Goal: Information Seeking & Learning: Learn about a topic

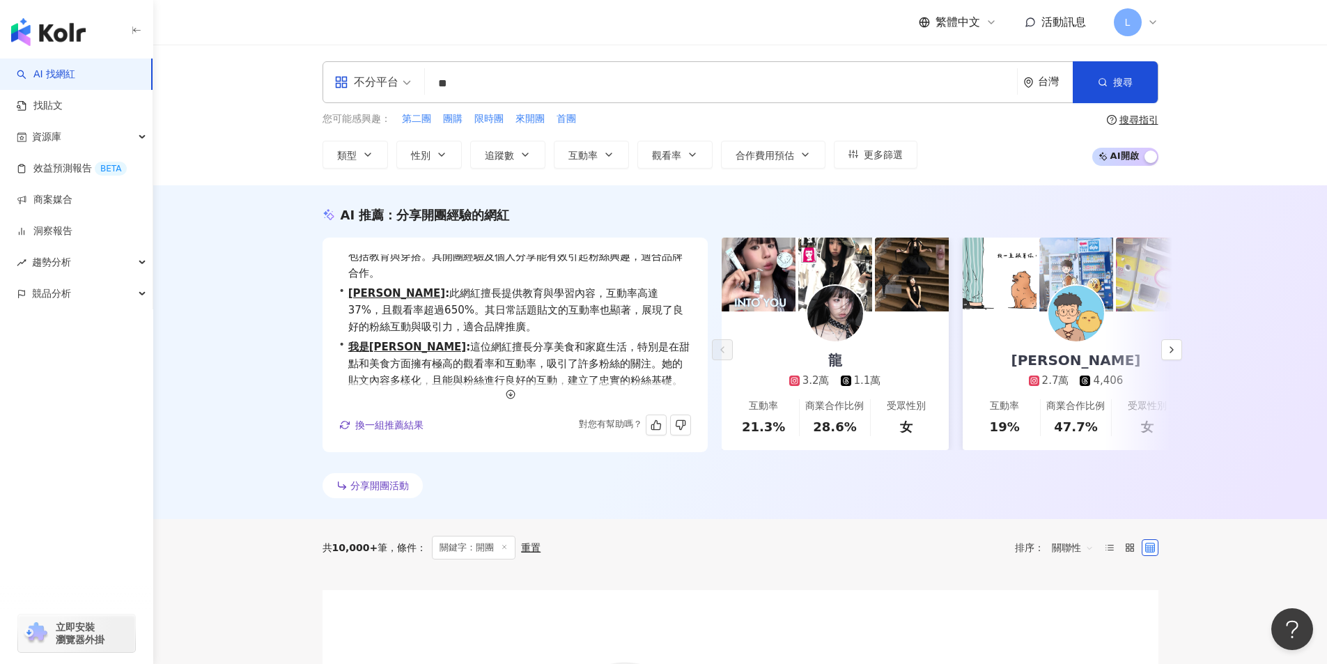
scroll to position [34, 0]
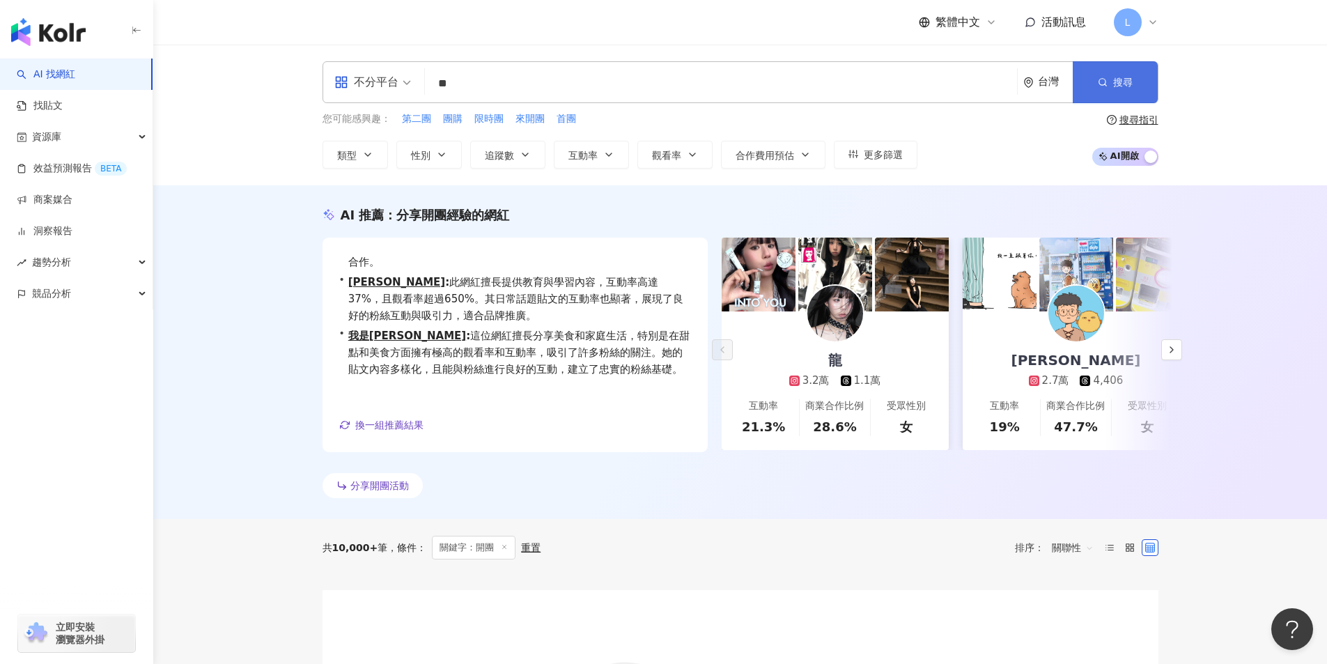
click at [1124, 91] on button "搜尋" at bounding box center [1115, 82] width 85 height 42
click at [1108, 88] on button "搜尋" at bounding box center [1115, 82] width 85 height 42
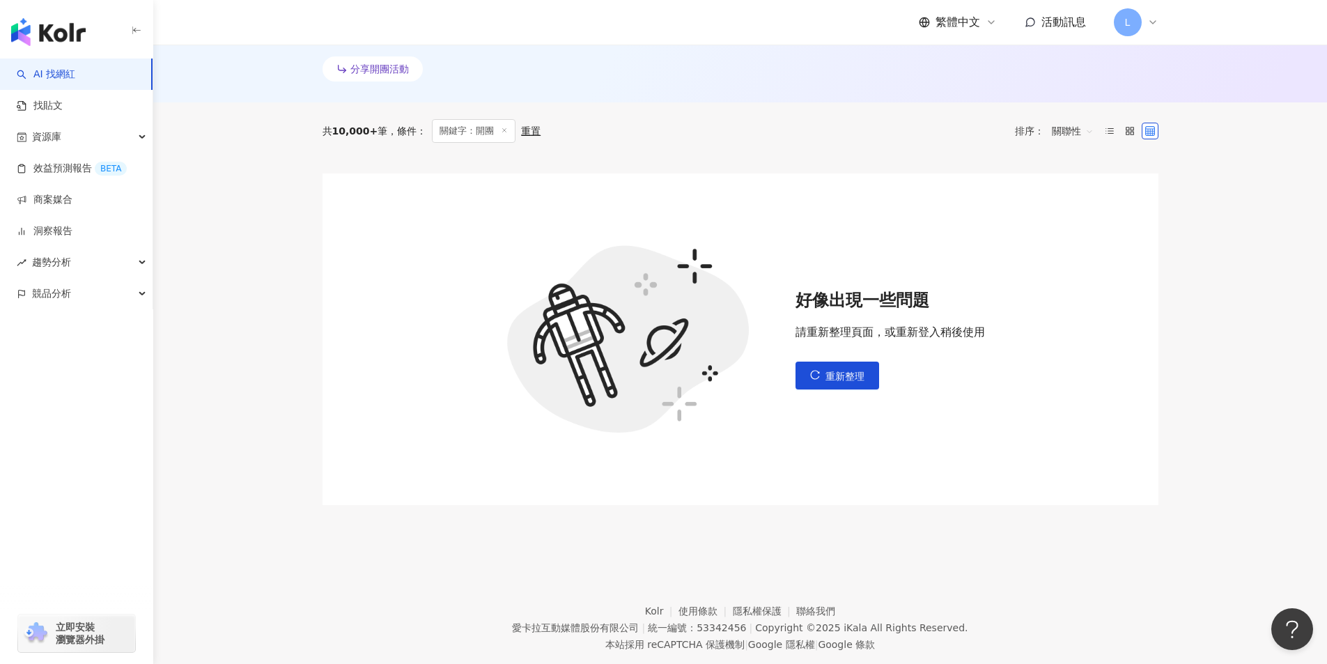
scroll to position [447, 0]
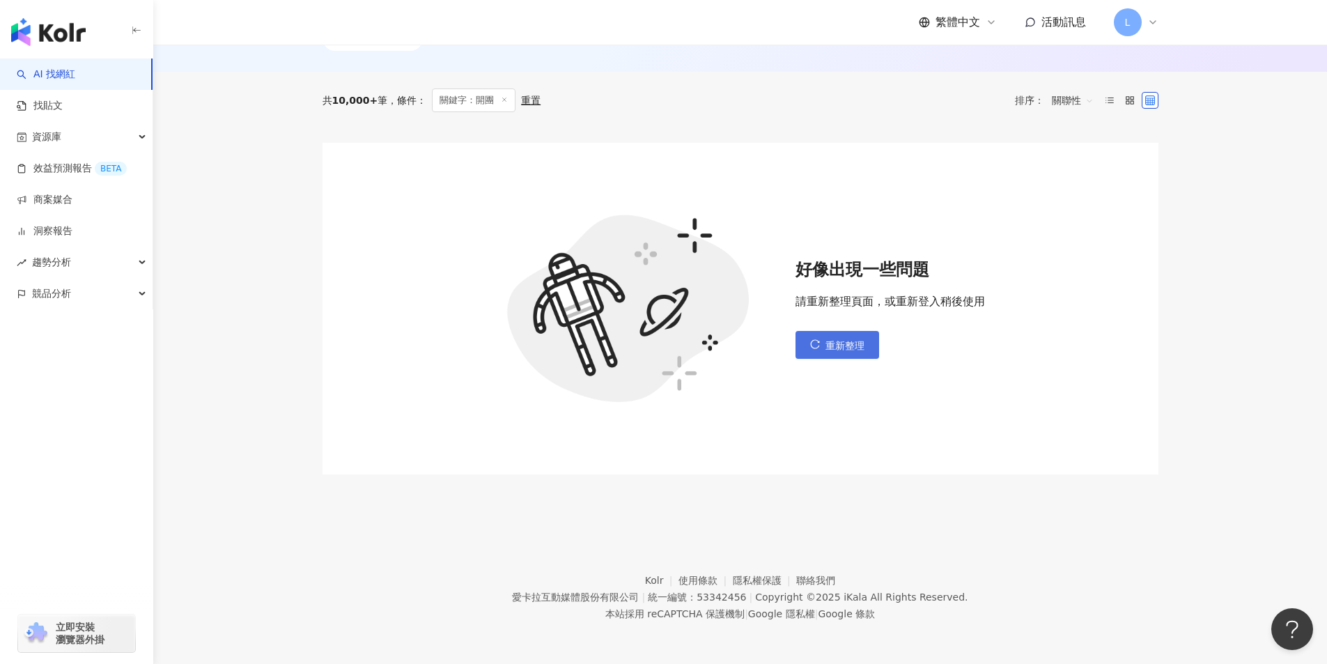
click at [820, 341] on button "重新整理" at bounding box center [837, 345] width 84 height 28
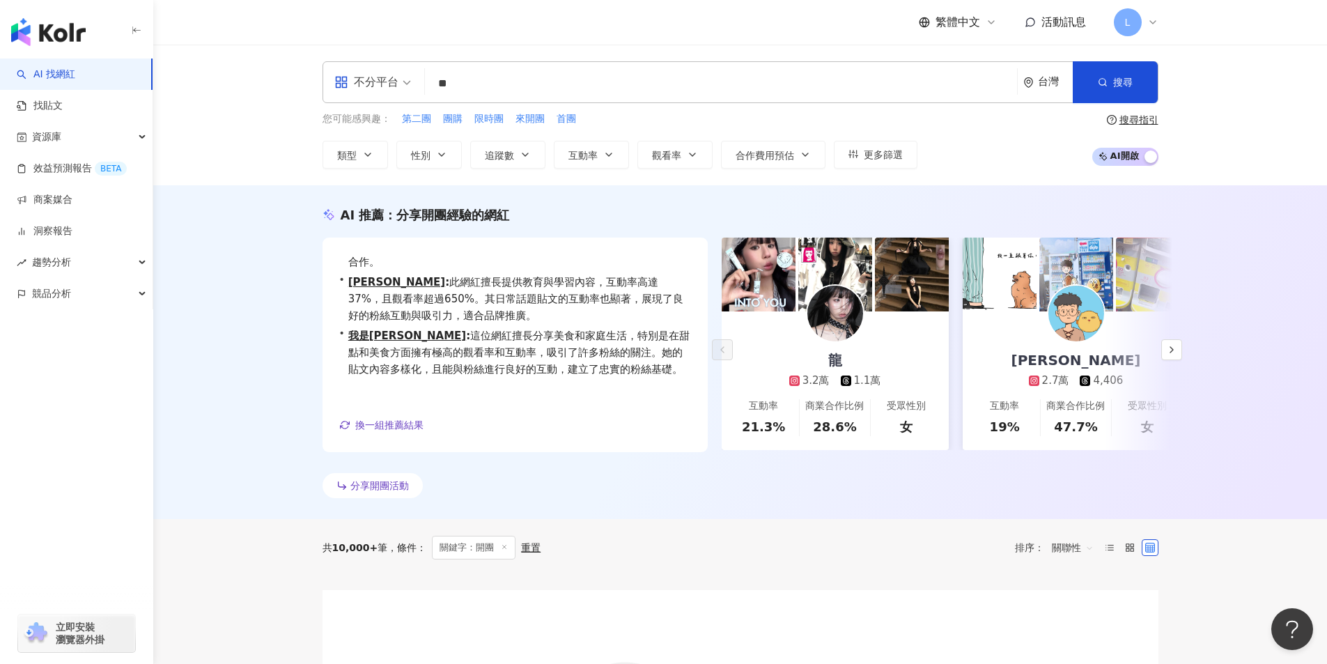
click at [586, 555] on div "共 10,000+ 筆 條件 ： 關鍵字：開團 重置 排序： 關聯性" at bounding box center [740, 548] width 836 height 24
click at [951, 515] on div "AI 推薦 ： 分享開團經驗的網紅 • 龍 : 此網紅專注於日常話題，擁有較高的互動率，並在多個領域表現出色，包括教育與穿搭。其開團經驗及個人分享能有效引起粉…" at bounding box center [740, 352] width 1174 height 334
click at [1016, 511] on div "AI 推薦 ： 分享開團經驗的網紅 • 龍 : 此網紅專注於日常話題，擁有較高的互動率，並在多個領域表現出色，包括教育與穿搭。其開團經驗及個人分享能有效引起粉…" at bounding box center [740, 352] width 1174 height 334
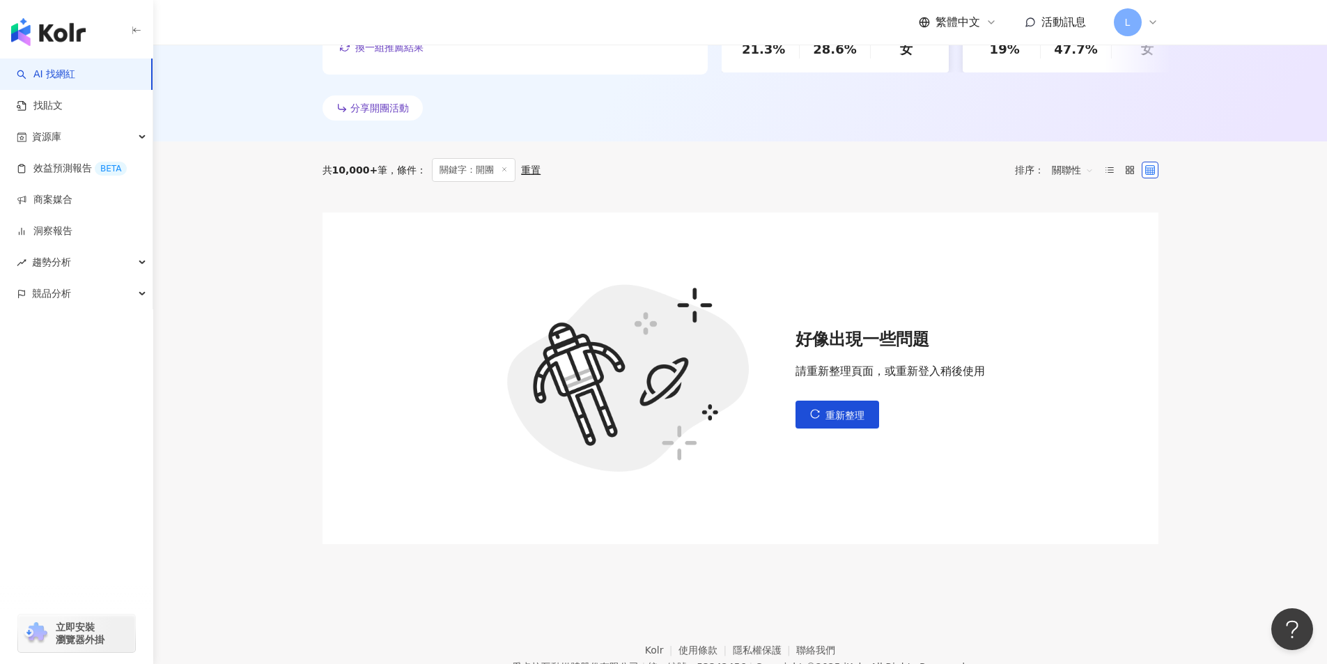
scroll to position [447, 0]
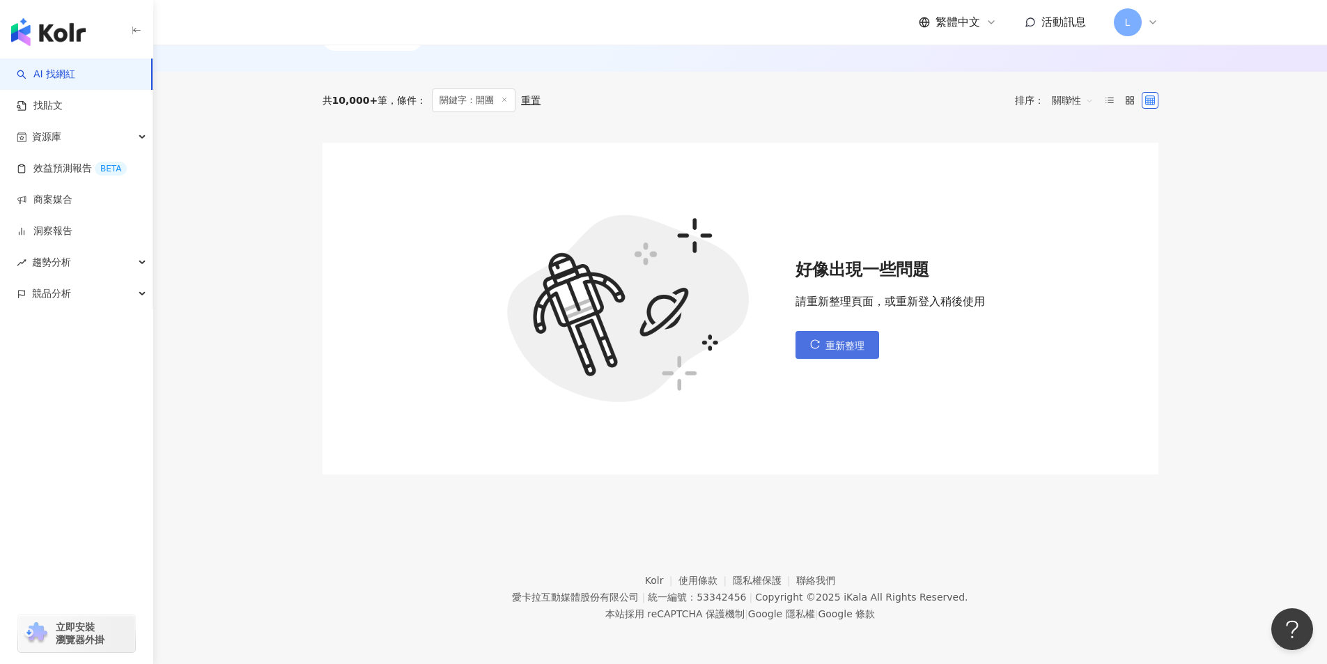
click at [821, 339] on button "重新整理" at bounding box center [837, 345] width 84 height 28
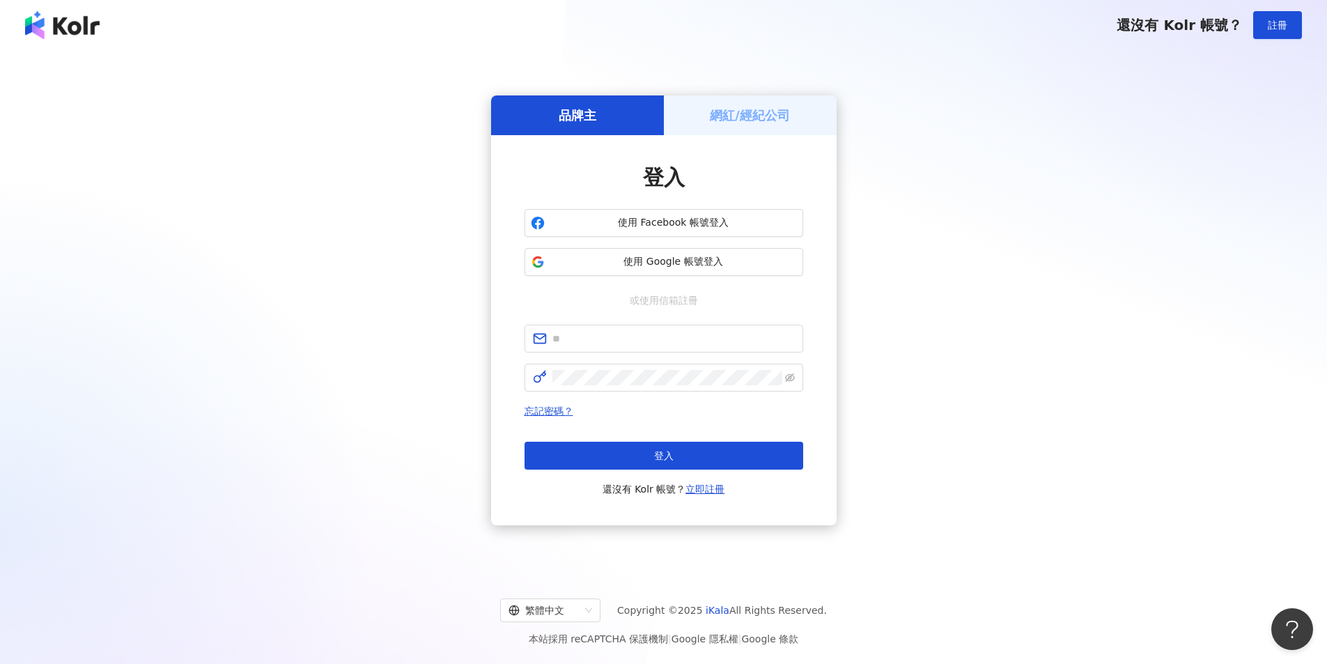
drag, startPoint x: 1056, startPoint y: 435, endPoint x: 959, endPoint y: 388, distance: 107.5
click at [1052, 433] on div "品牌主 網紅/經紀公司 登入 使用 Facebook 帳號登入 使用 Google 帳號登入 或使用信箱註冊 忘記密碼？ 登入 還沒有 Kolr 帳號？ 立即…" at bounding box center [663, 310] width 1293 height 498
click at [687, 267] on span "使用 Google 帳號登入" at bounding box center [673, 262] width 247 height 14
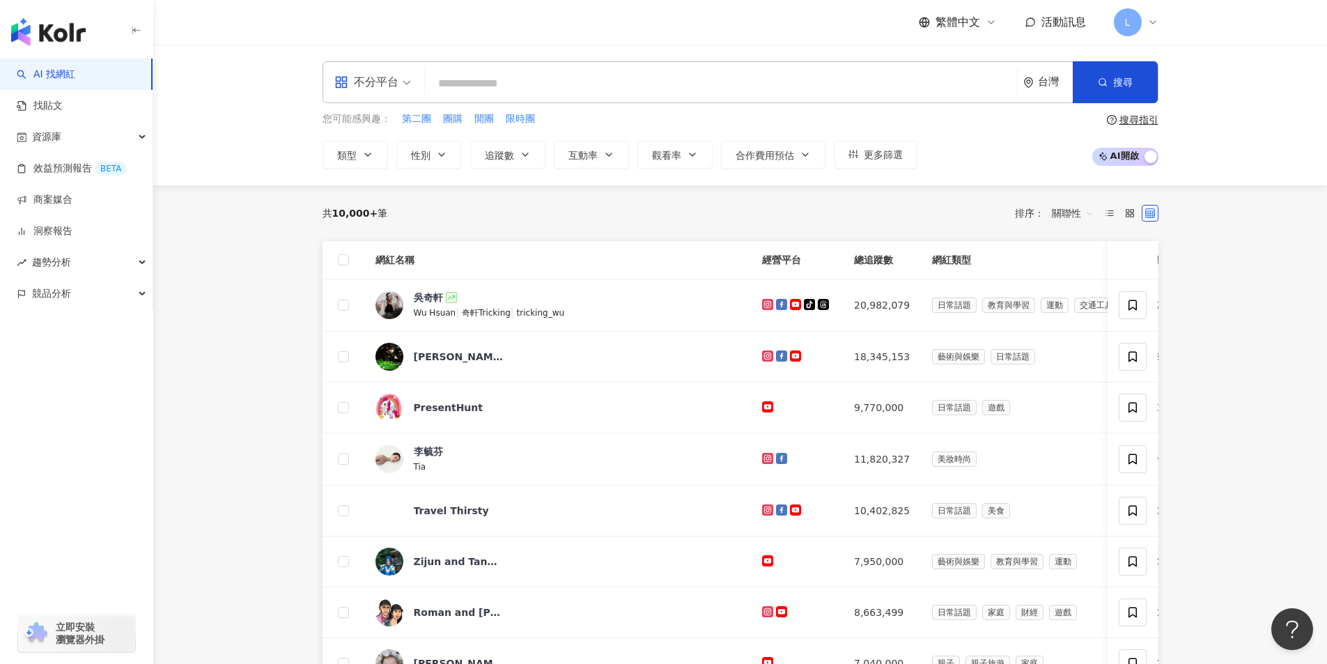
click at [1294, 387] on main "不分平台 台灣 搜尋 您可能感興趣： 第二團 團購 開團 限時團 類型 性別 追蹤數 互動率 觀看率 合作費用預估 更多篩選 搜尋指引 AI 開啟 AI 關閉…" at bounding box center [740, 553] width 1174 height 1016
click at [59, 421] on div "AI 找網紅 找貼文 資源庫 效益預測報告 BETA 商案媒合 洞察報告 趨勢分析 競品分析 立即安裝 瀏覽器外掛" at bounding box center [76, 361] width 153 height 605
click at [573, 96] on input "search" at bounding box center [720, 83] width 581 height 26
click at [571, 80] on input "search" at bounding box center [720, 83] width 581 height 26
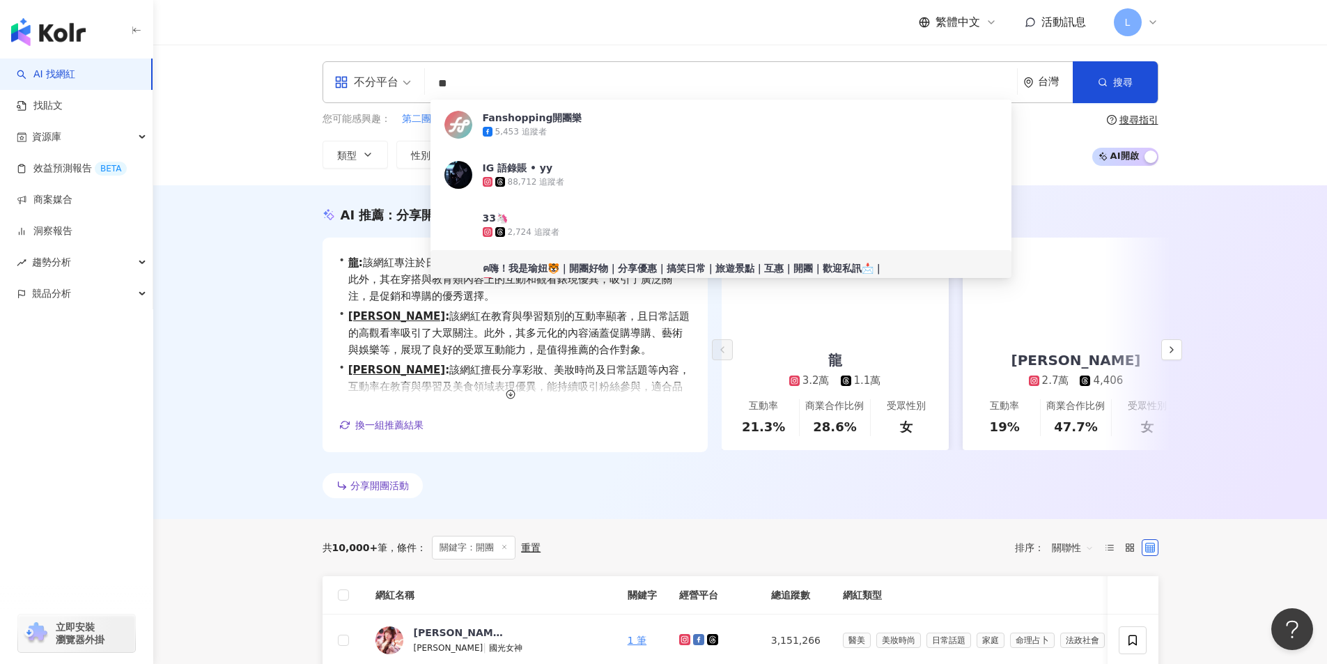
type input "**"
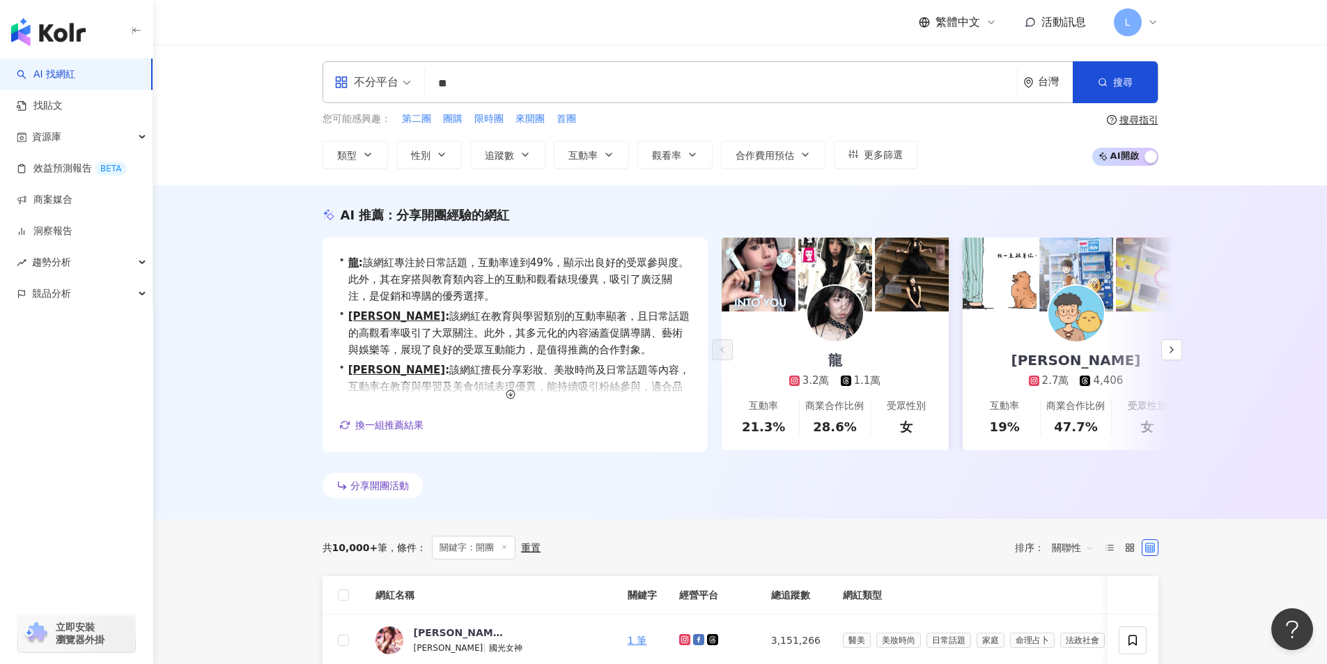
drag, startPoint x: 26, startPoint y: 446, endPoint x: 45, endPoint y: 446, distance: 18.8
click at [27, 446] on div "AI 找網紅 找貼文 資源庫 效益預測報告 BETA 商案媒合 洞察報告 趨勢分析 競品分析 立即安裝 瀏覽器外掛" at bounding box center [76, 361] width 153 height 605
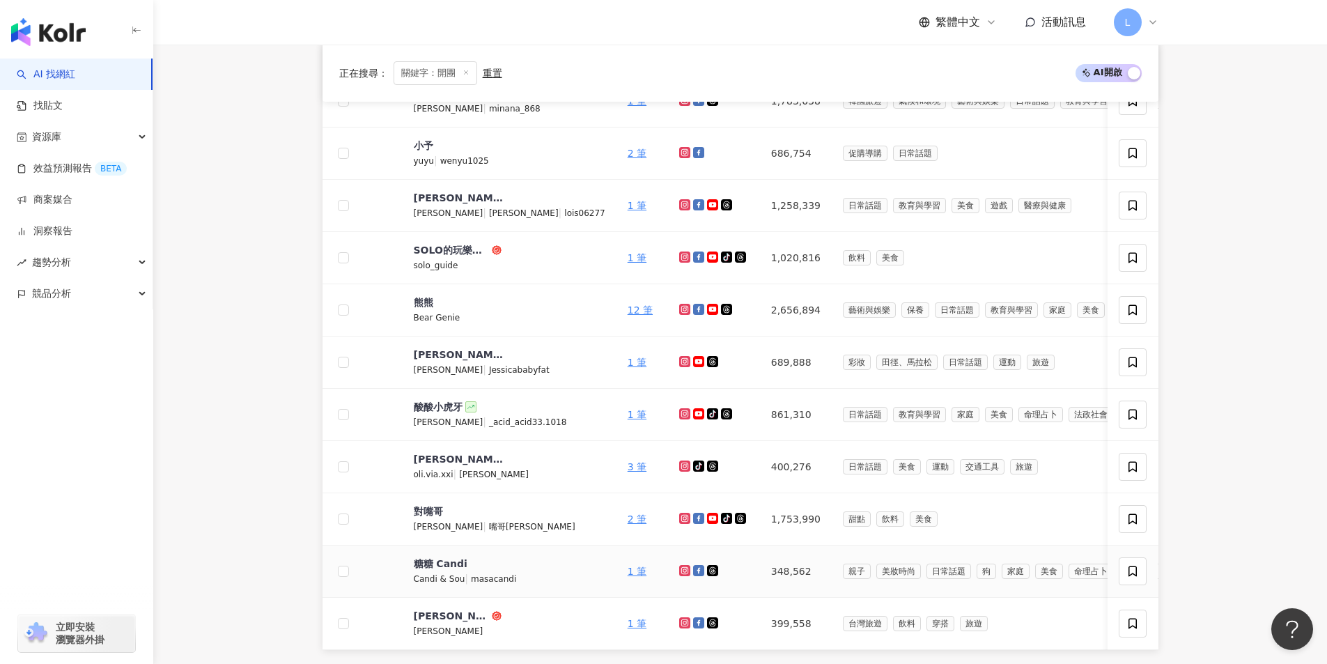
scroll to position [789, 0]
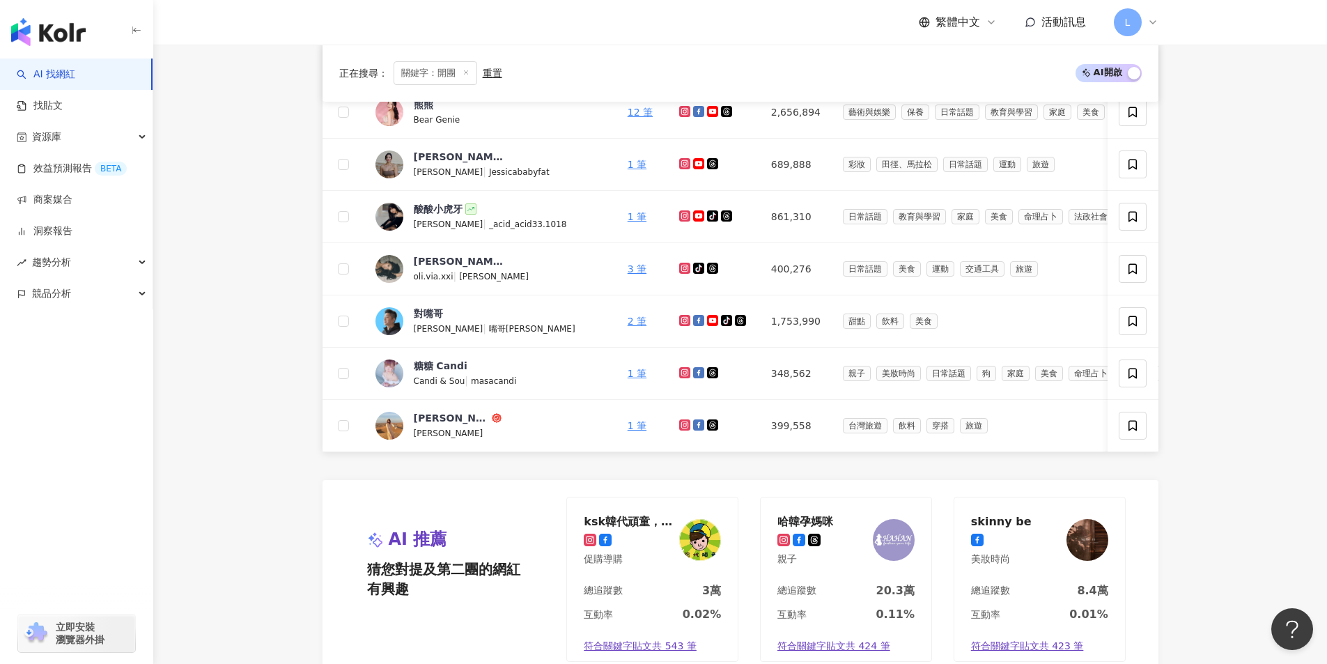
click at [1184, 517] on div "正在搜尋 ： 關鍵字：開團 重置 AI 開啟 AI 關閉 網紅名稱 關鍵字 經營平台 總追蹤數 網紅類型 互動率 漲粉率 觀看率 操作 希維亞 sylvia …" at bounding box center [741, 310] width 892 height 1160
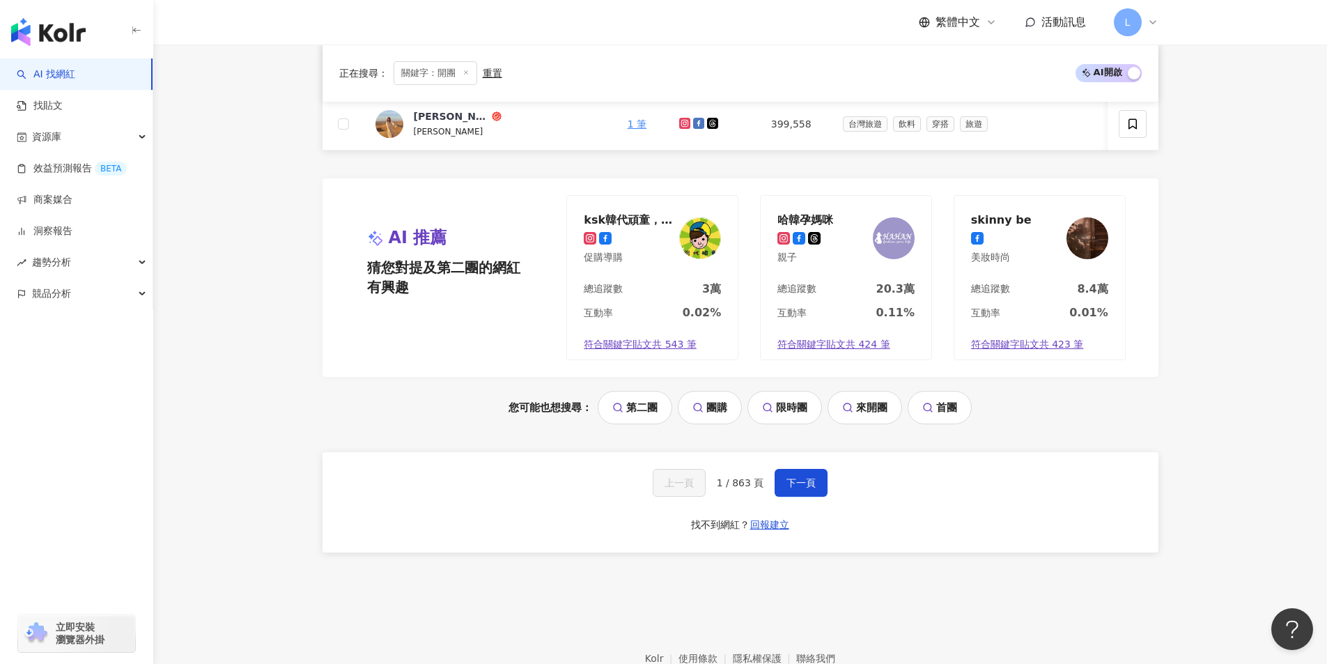
scroll to position [1179, 0]
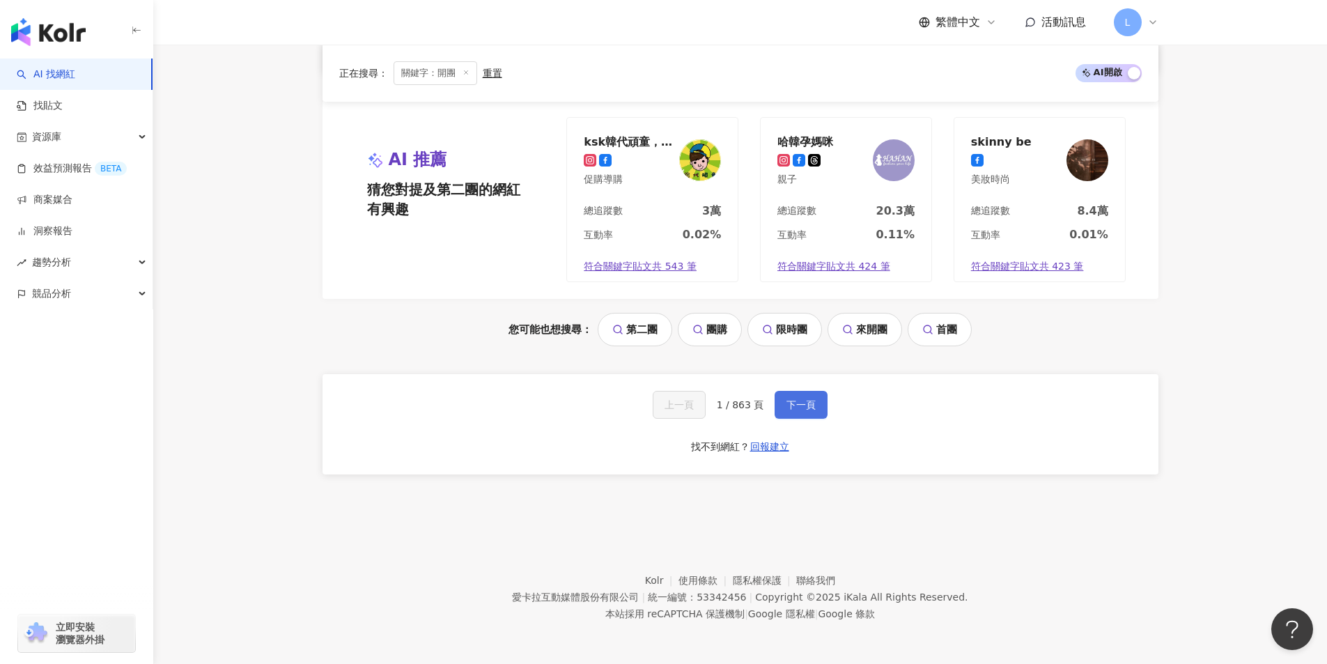
drag, startPoint x: 770, startPoint y: 412, endPoint x: 791, endPoint y: 408, distance: 20.6
click at [770, 412] on div "上一頁 1 / 863 頁 下一頁" at bounding box center [741, 405] width 176 height 28
click at [791, 408] on span "下一頁" at bounding box center [800, 404] width 29 height 11
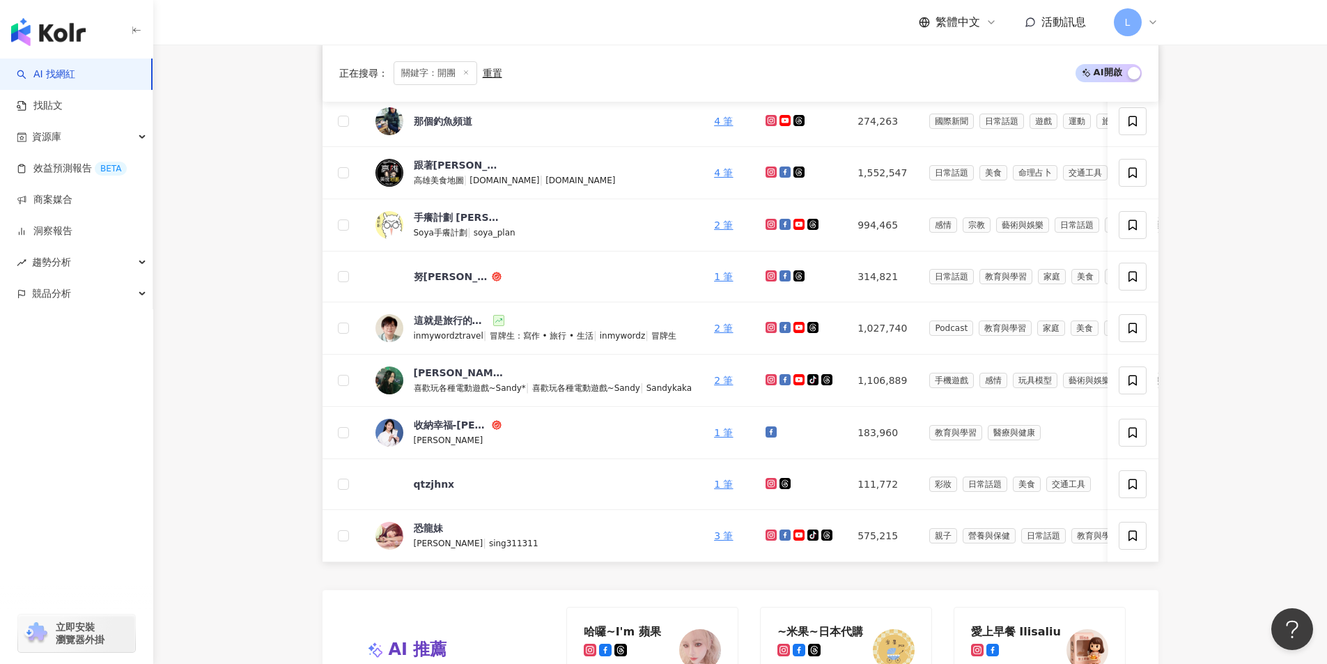
scroll to position [1172, 0]
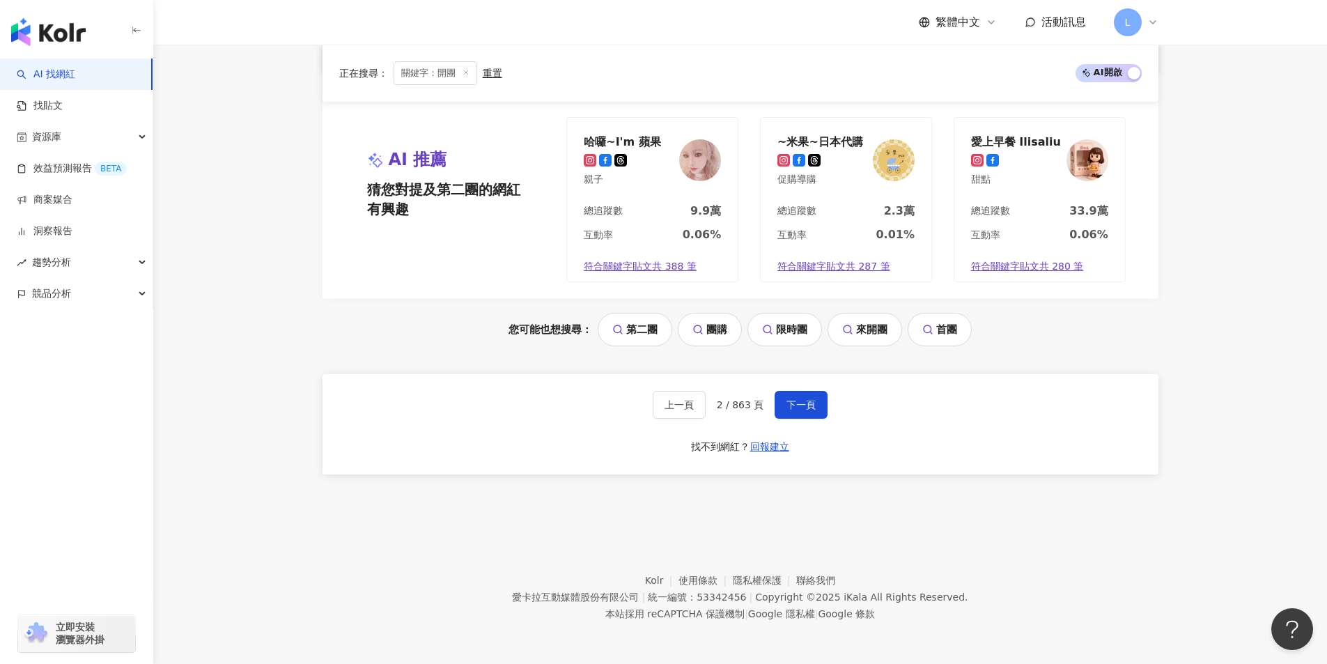
click at [1066, 594] on footer "Kolr 使用條款 隱私權保護 聯絡我們 愛卡拉互動媒體股份有限公司 | 統一編號：53342456 | Copyright © 2025 iKala All…" at bounding box center [740, 586] width 1174 height 155
drag, startPoint x: 927, startPoint y: 545, endPoint x: 915, endPoint y: 544, distance: 12.6
click at [927, 545] on footer "Kolr 使用條款 隱私權保護 聯絡我們 愛卡拉互動媒體股份有限公司 | 統一編號：53342456 | Copyright © 2025 iKala All…" at bounding box center [740, 586] width 1174 height 155
drag, startPoint x: 1029, startPoint y: 592, endPoint x: 928, endPoint y: 596, distance: 101.1
click at [1029, 593] on footer "Kolr 使用條款 隱私權保護 聯絡我們 愛卡拉互動媒體股份有限公司 | 統一編號：53342456 | Copyright © 2025 iKala All…" at bounding box center [740, 586] width 1174 height 155
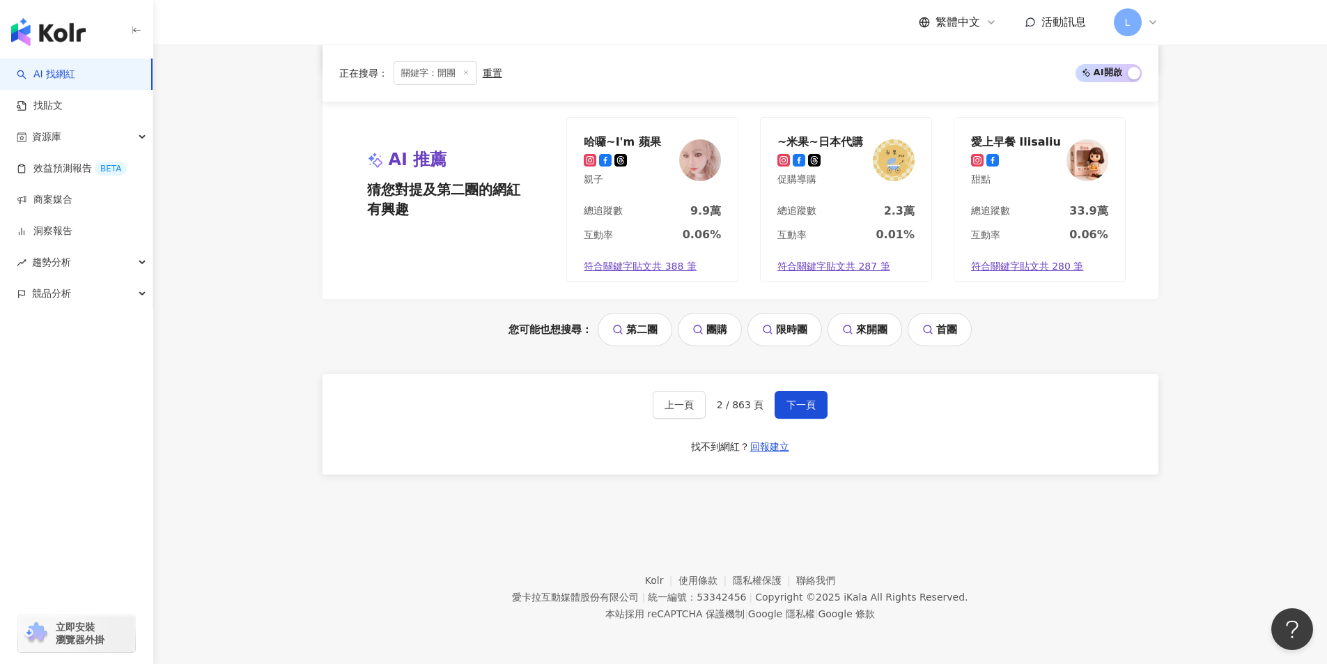
click at [1140, 474] on div "上一頁 2 / 863 頁 下一頁 找不到網紅？ 回報建立" at bounding box center [740, 424] width 836 height 100
click at [784, 383] on div "上一頁 2 / 863 頁 下一頁 找不到網紅？ 回報建立" at bounding box center [740, 424] width 836 height 100
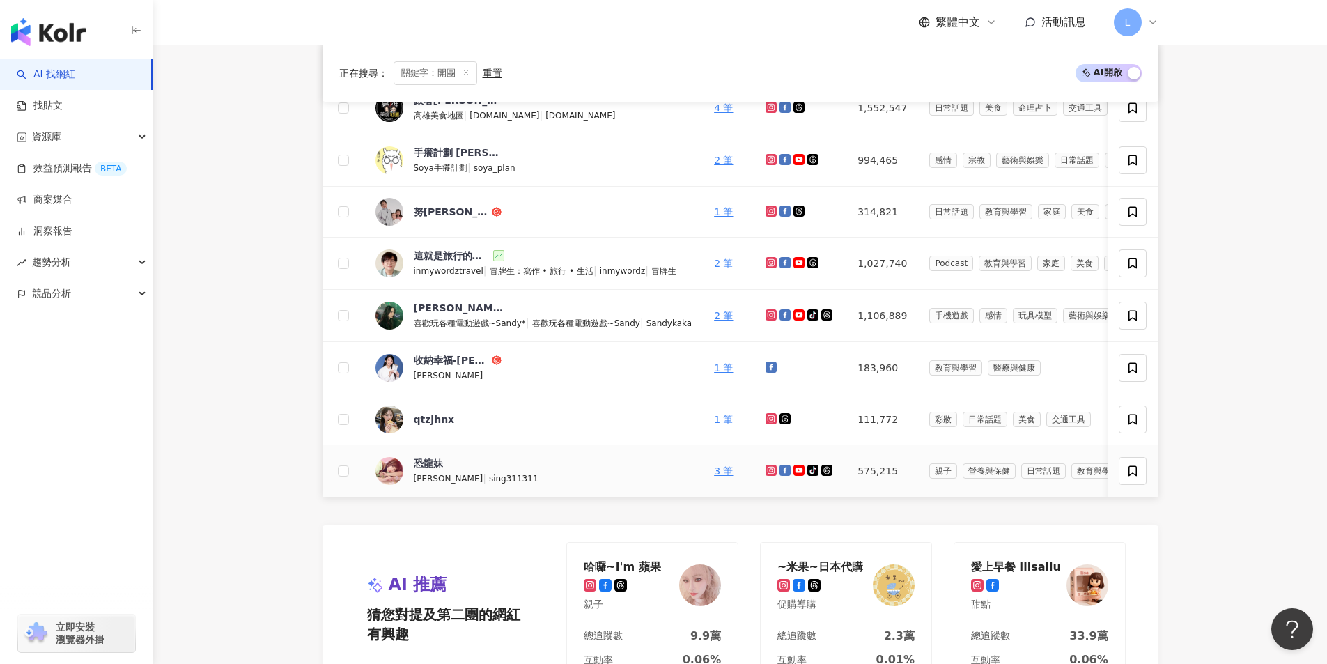
scroll to position [963, 0]
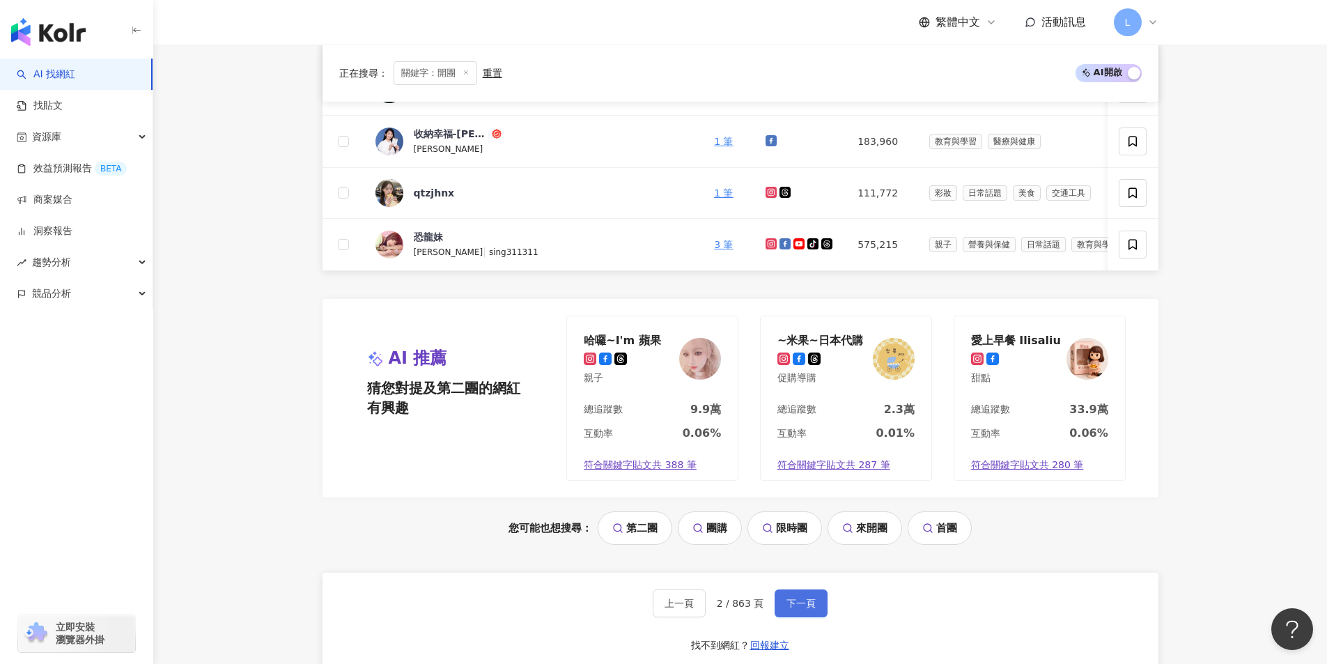
click at [777, 611] on button "下一頁" at bounding box center [801, 603] width 53 height 28
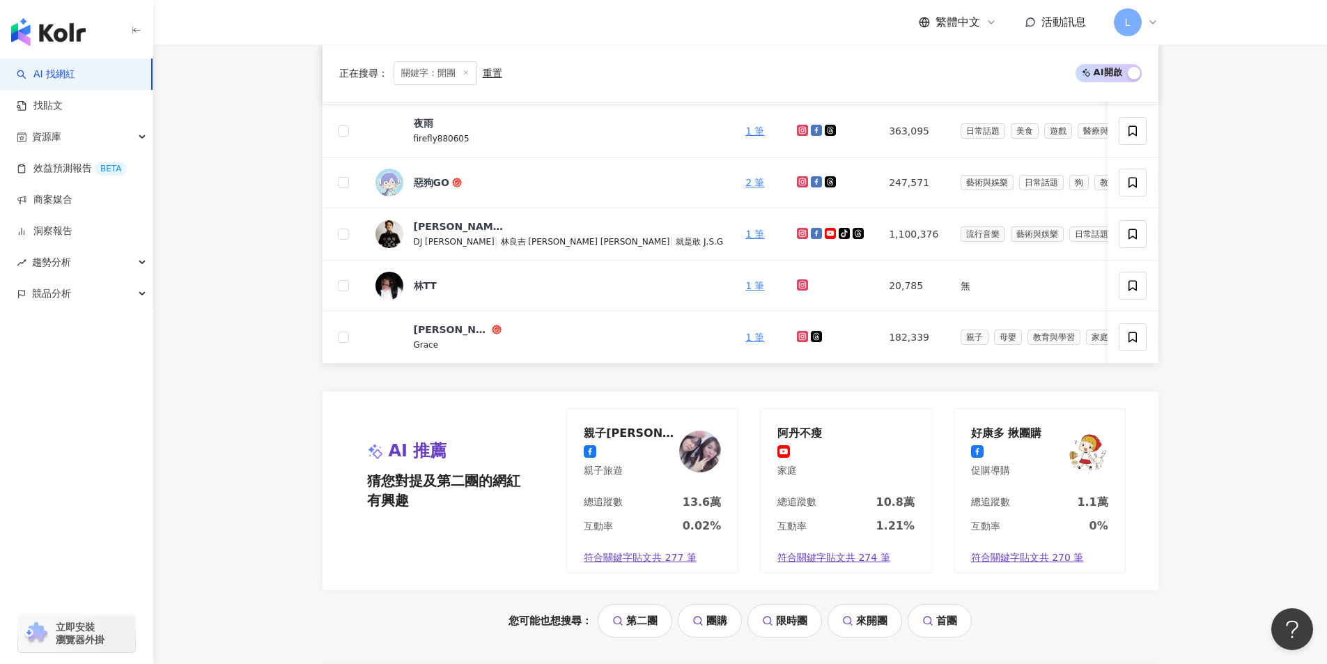
scroll to position [685, 0]
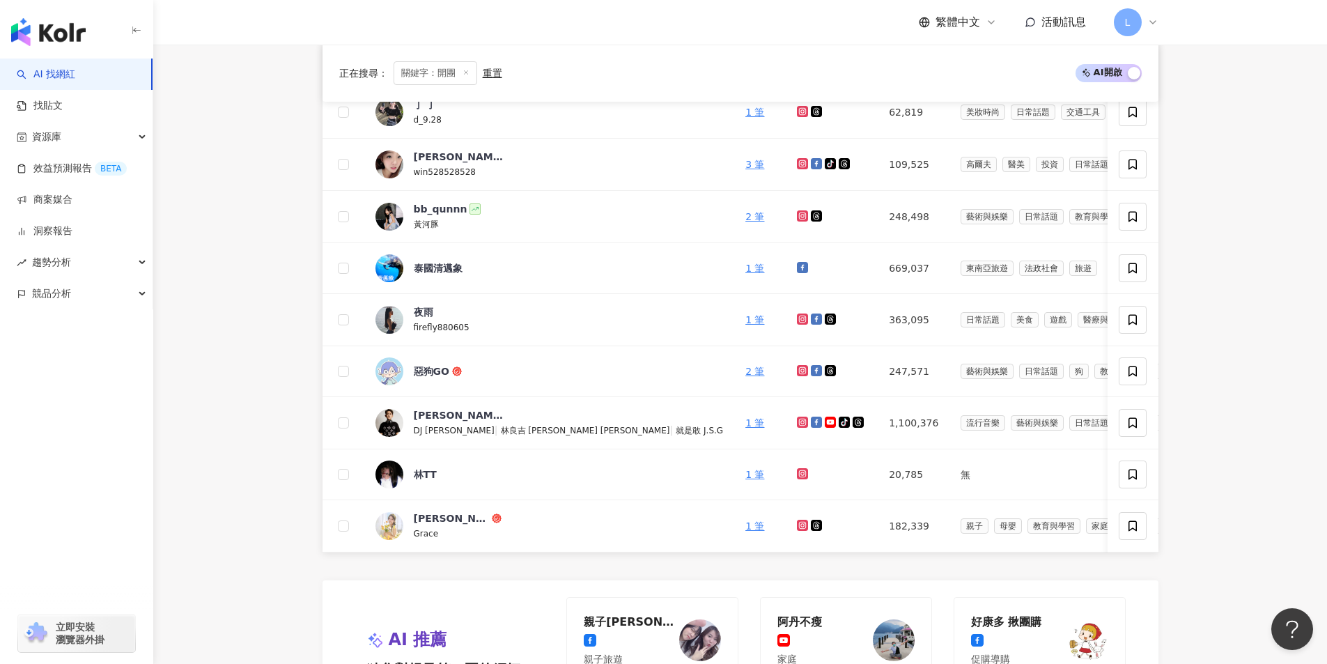
click at [119, 428] on div "AI 找網紅 找貼文 資源庫 效益預測報告 BETA 商案媒合 洞察報告 趨勢分析 競品分析 立即安裝 瀏覽器外掛" at bounding box center [76, 361] width 153 height 605
drag, startPoint x: 340, startPoint y: 603, endPoint x: 427, endPoint y: 612, distance: 87.6
click at [1169, 343] on div "正在搜尋 ： 關鍵字：開團 重置 AI 開啟 AI 關閉 網紅名稱 關鍵字 經營平台 總追蹤數 網紅類型 互動率 漲粉率 觀看率 操作 草莓甜心 李盈儀 | …" at bounding box center [741, 412] width 892 height 1156
